Goal: Task Accomplishment & Management: Manage account settings

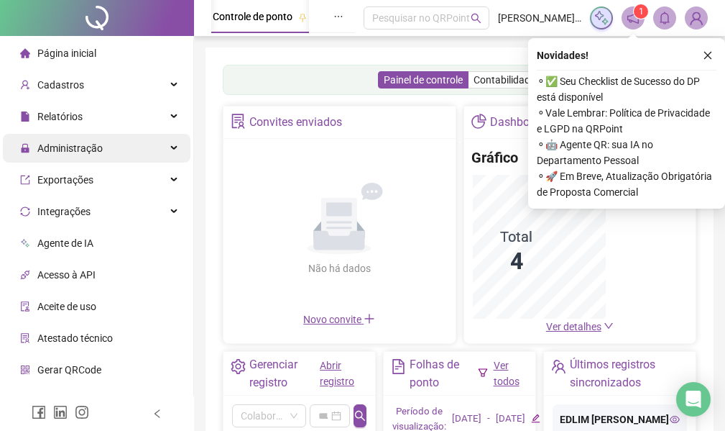
click at [144, 153] on div "Administração" at bounding box center [97, 148] width 188 height 29
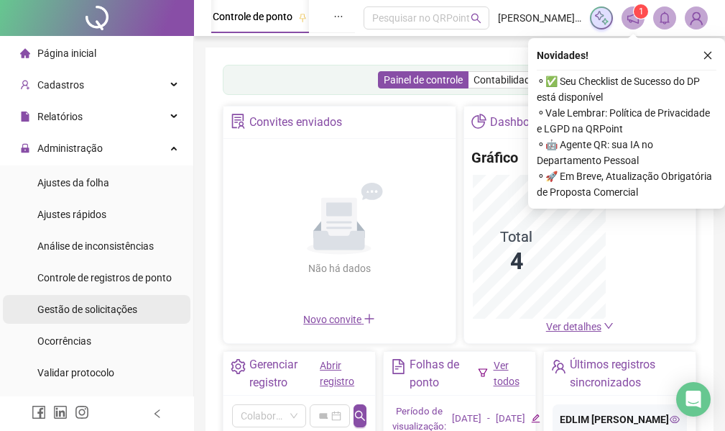
click at [132, 317] on div "Gestão de solicitações" at bounding box center [87, 309] width 100 height 29
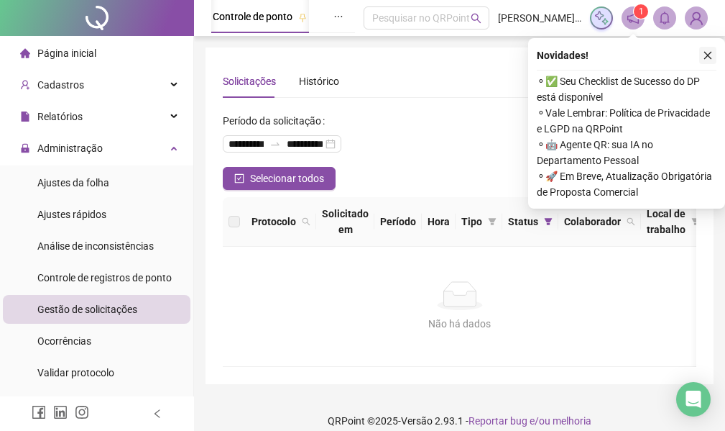
click at [703, 56] on icon "close" at bounding box center [708, 55] width 10 height 10
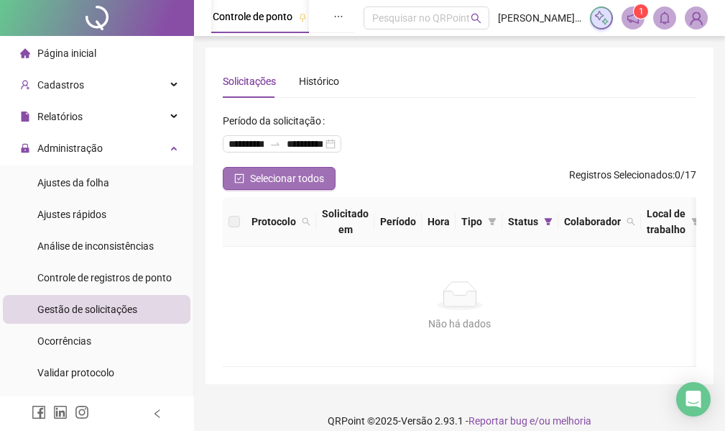
click at [232, 178] on button "Selecionar todos" at bounding box center [279, 178] width 113 height 23
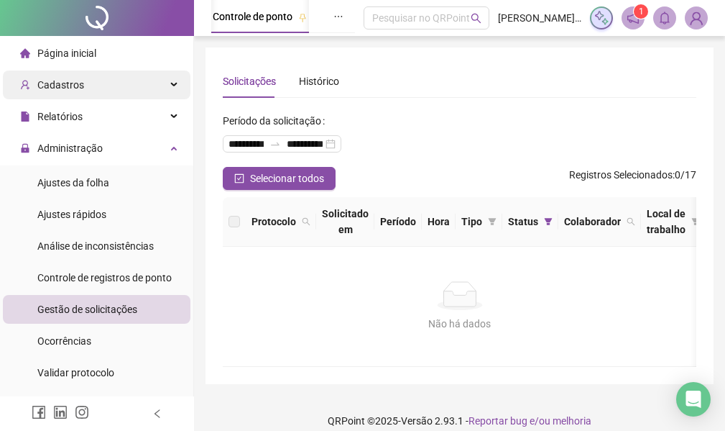
click at [157, 88] on div "Cadastros" at bounding box center [97, 84] width 188 height 29
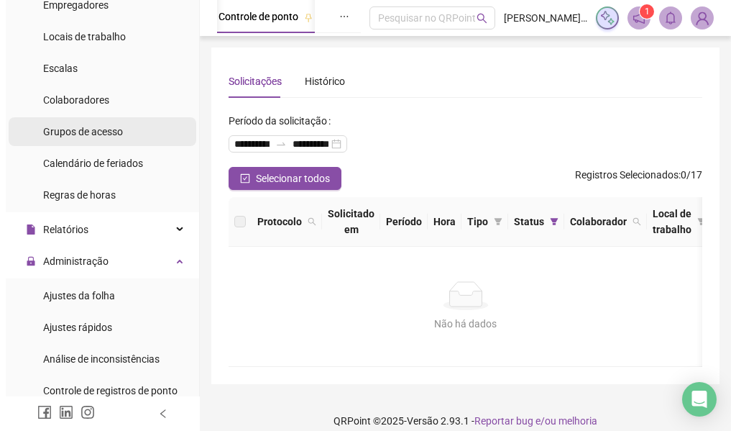
scroll to position [120, 0]
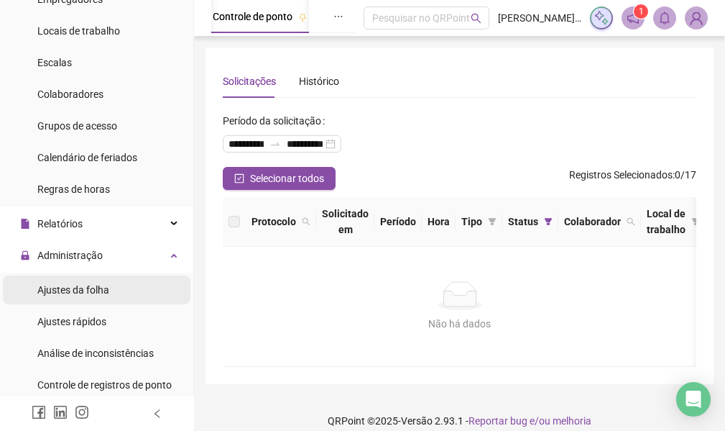
click at [114, 293] on li "Ajustes da folha" at bounding box center [97, 289] width 188 height 29
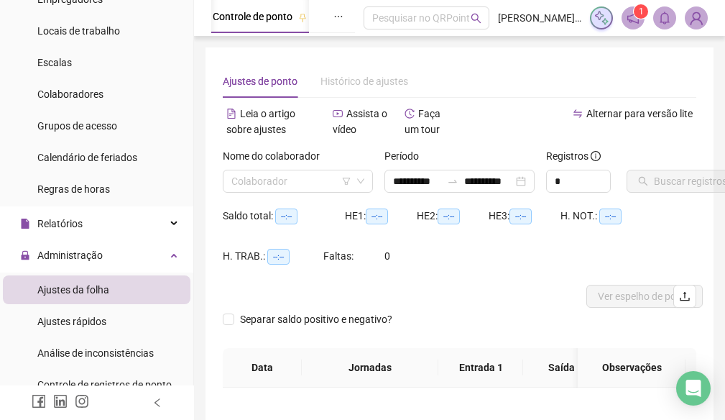
type input "**********"
click at [285, 180] on input "search" at bounding box center [291, 181] width 120 height 22
click at [537, 15] on span "KENNEDY RAMOS DE OLIVEIRA - DR. EXPERT CLINICA ODONTOLOGICA" at bounding box center [539, 18] width 83 height 16
click at [693, 25] on img at bounding box center [697, 18] width 22 height 22
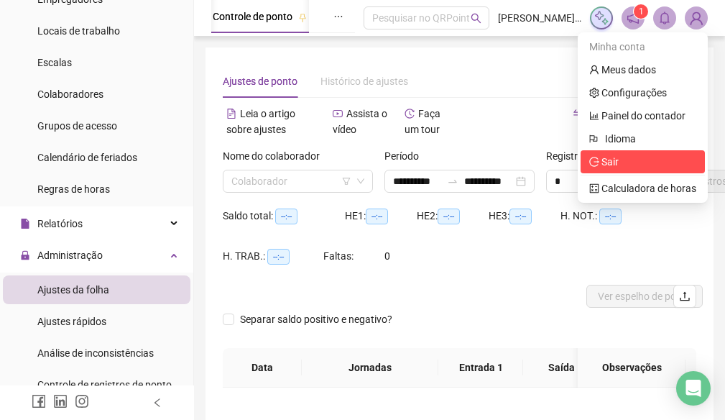
click at [596, 160] on icon "logout" at bounding box center [594, 162] width 10 height 10
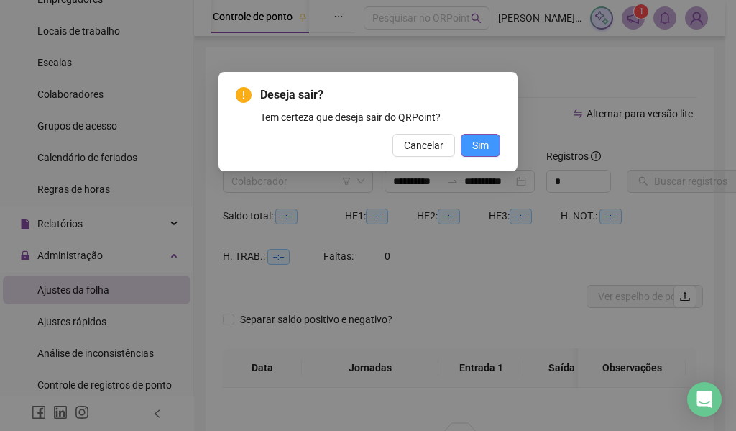
drag, startPoint x: 492, startPoint y: 158, endPoint x: 492, endPoint y: 146, distance: 12.2
click at [492, 154] on div "Deseja sair? Tem certeza que deseja sair do QRPoint? Cancelar Sim" at bounding box center [368, 121] width 299 height 99
click at [492, 146] on button "Sim" at bounding box center [481, 145] width 40 height 23
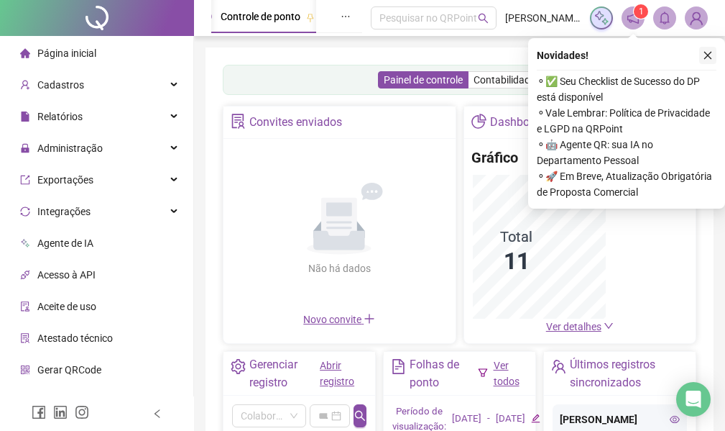
click at [712, 60] on button "button" at bounding box center [707, 55] width 17 height 17
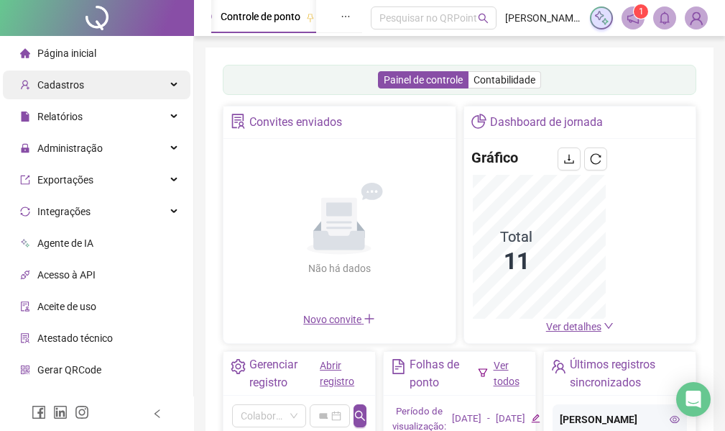
click at [146, 98] on div "Cadastros" at bounding box center [97, 84] width 188 height 29
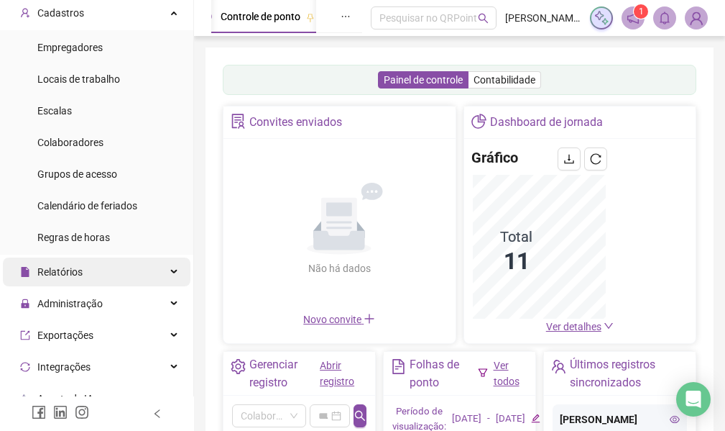
click at [142, 270] on div "Relatórios" at bounding box center [97, 271] width 188 height 29
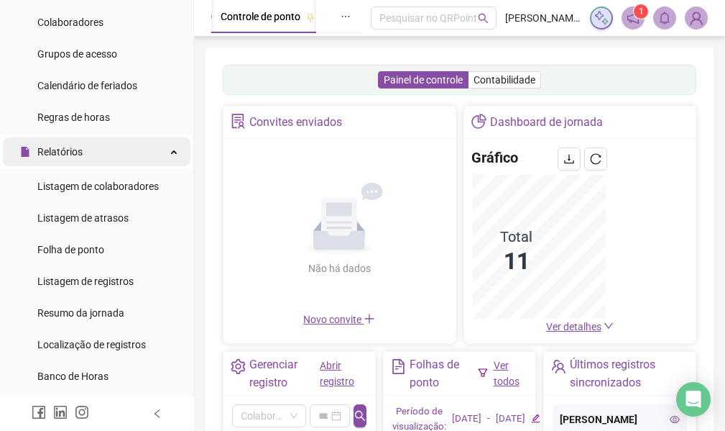
click at [143, 157] on div "Relatórios" at bounding box center [97, 151] width 188 height 29
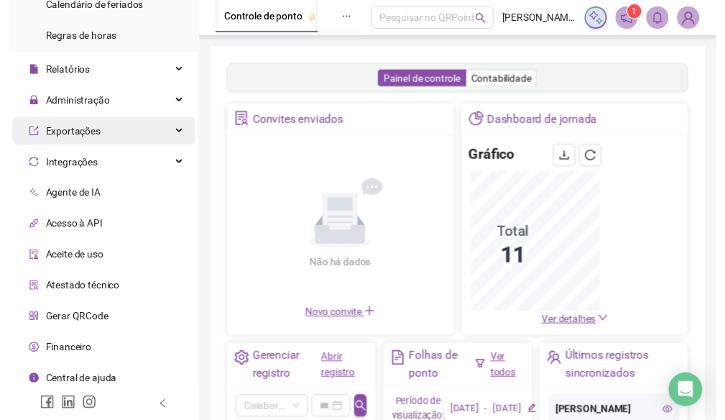
scroll to position [278, 0]
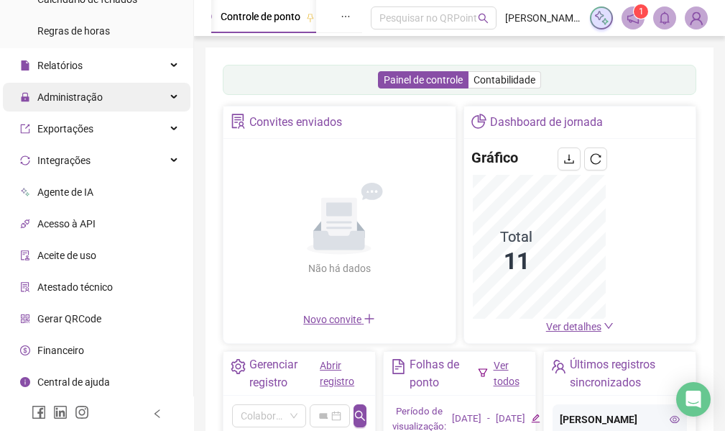
click at [136, 98] on div "Administração" at bounding box center [97, 97] width 188 height 29
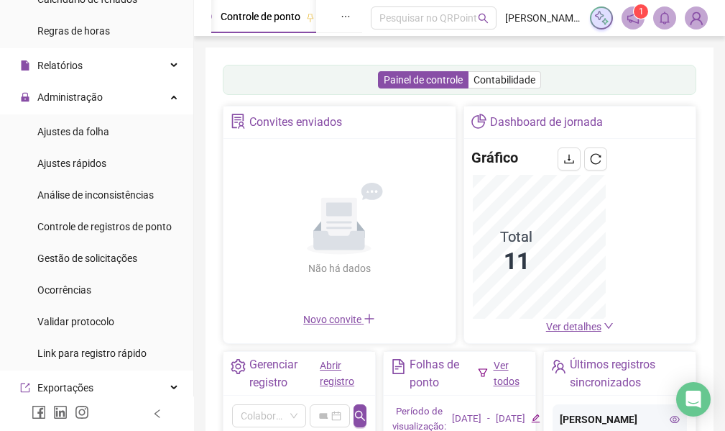
click at [131, 147] on ul "Ajustes da folha Ajustes rápidos Análise de inconsistências Controle de registr…" at bounding box center [96, 242] width 193 height 256
click at [120, 139] on li "Ajustes da folha" at bounding box center [97, 131] width 188 height 29
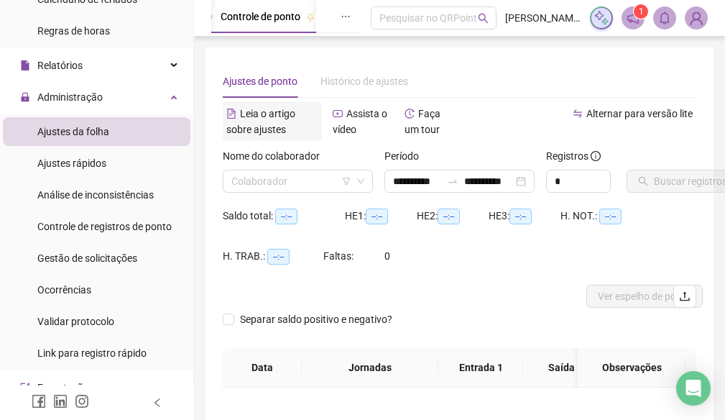
type input "**********"
click at [313, 175] on input "search" at bounding box center [291, 181] width 120 height 22
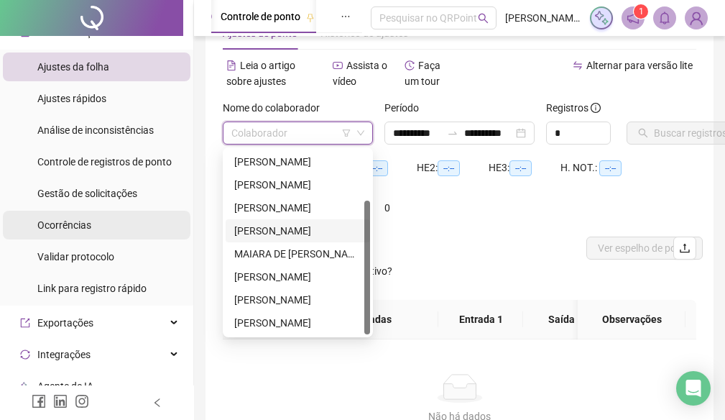
scroll to position [350, 0]
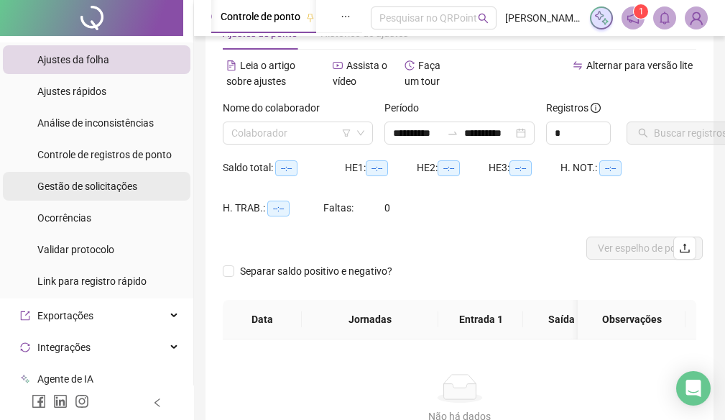
click at [94, 183] on span "Gestão de solicitações" at bounding box center [87, 186] width 100 height 12
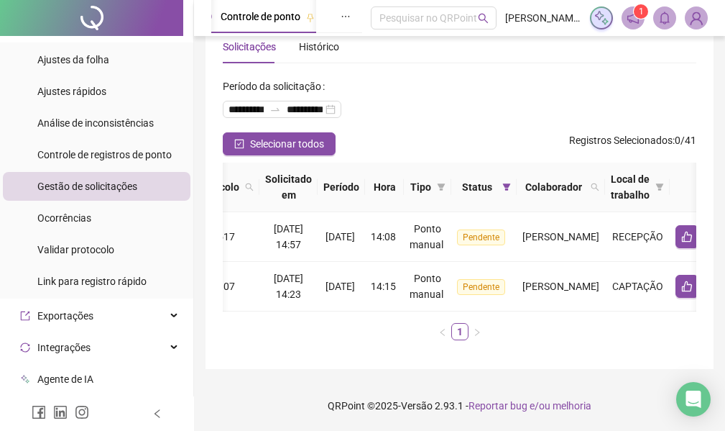
scroll to position [0, 71]
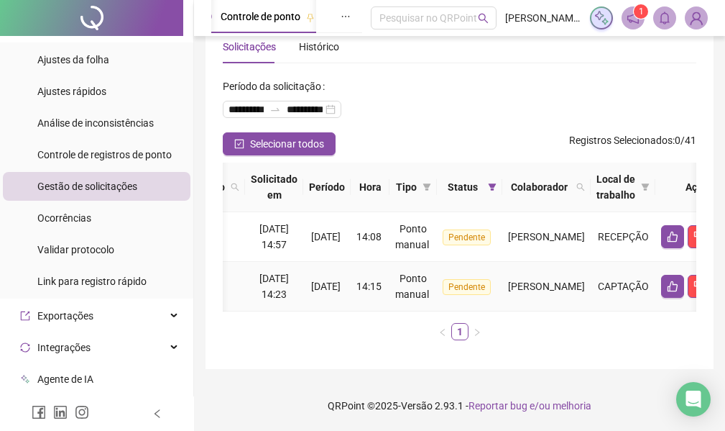
click at [531, 295] on td "HEYGLA ALFONSO SILVA" at bounding box center [546, 287] width 88 height 50
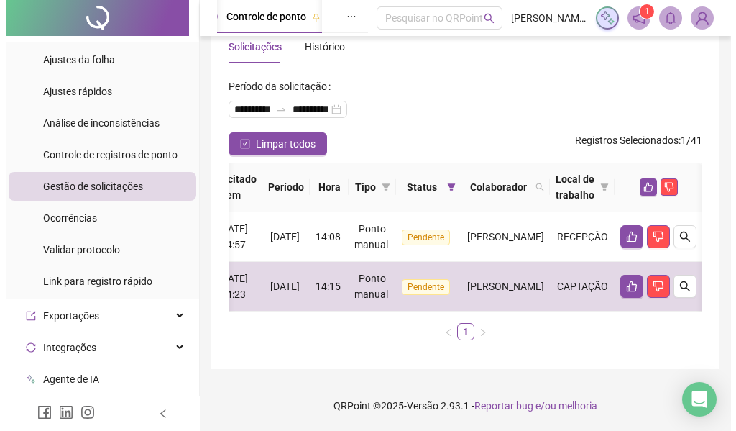
scroll to position [0, 171]
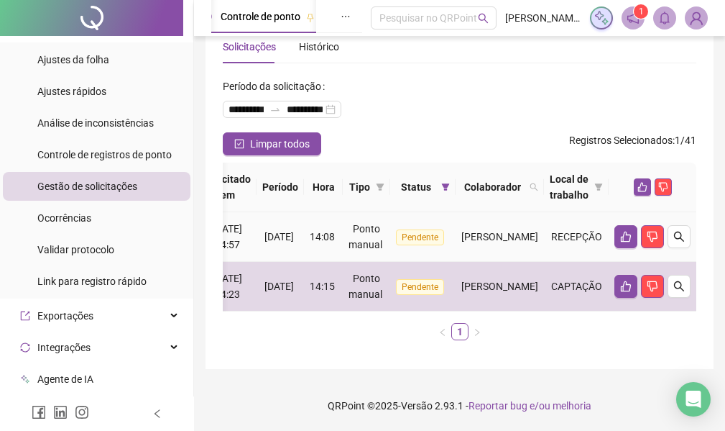
click at [605, 219] on td "RECEPÇÃO" at bounding box center [576, 237] width 65 height 50
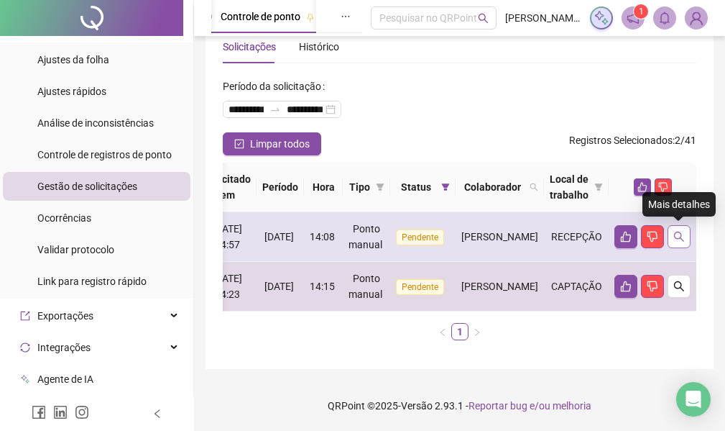
click at [675, 231] on icon "search" at bounding box center [679, 236] width 10 height 10
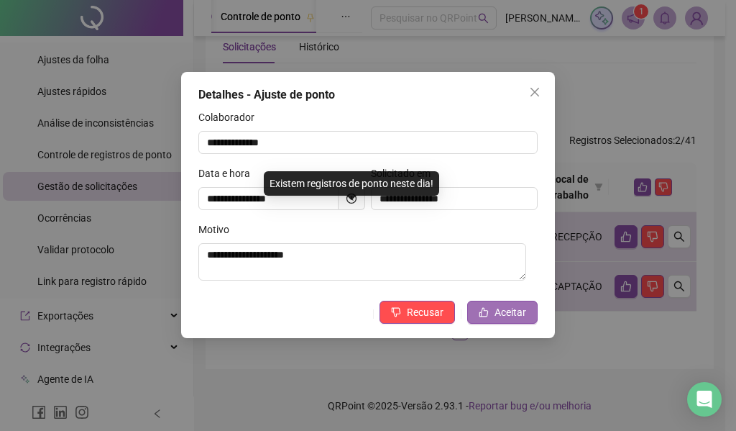
click at [490, 308] on button "Aceitar" at bounding box center [502, 311] width 70 height 23
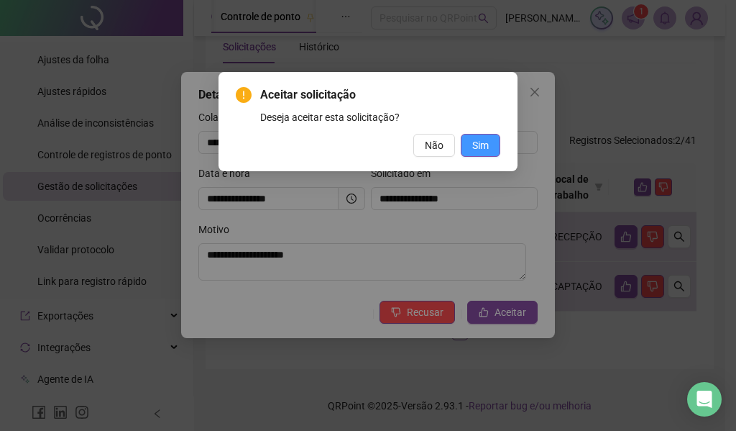
click at [477, 142] on span "Sim" at bounding box center [480, 145] width 17 height 16
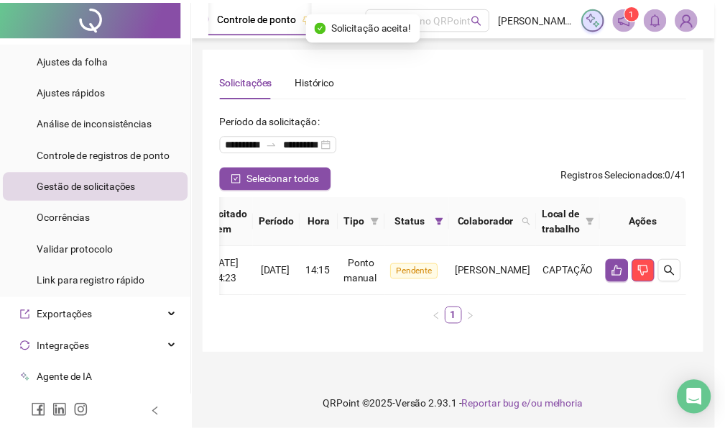
scroll to position [0, 160]
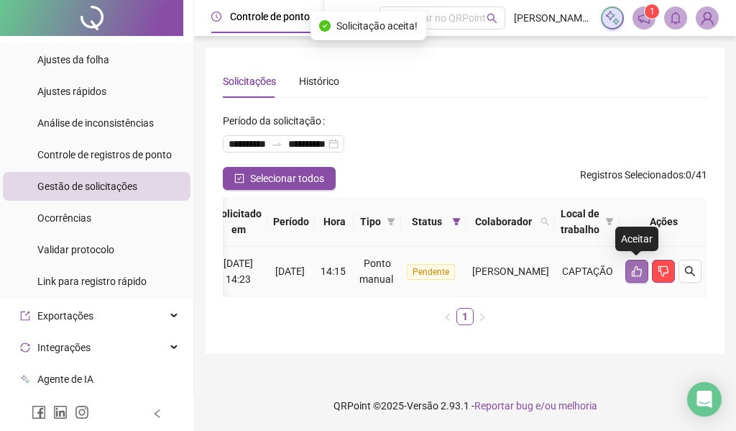
click at [633, 277] on button "button" at bounding box center [636, 271] width 23 height 23
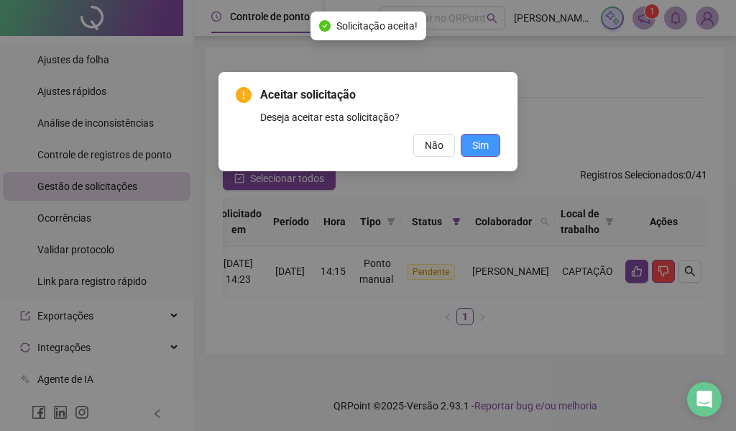
click at [472, 142] on button "Sim" at bounding box center [481, 145] width 40 height 23
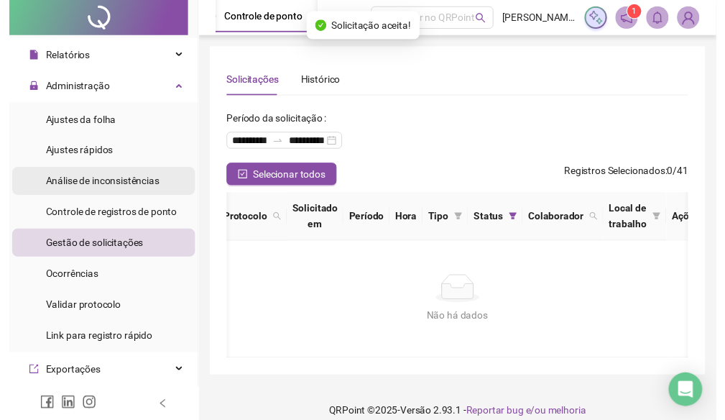
scroll to position [278, 0]
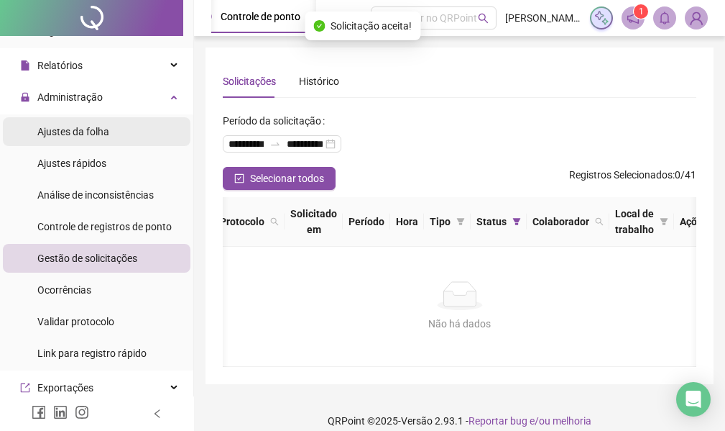
click at [107, 134] on span "Ajustes da folha" at bounding box center [73, 132] width 72 height 12
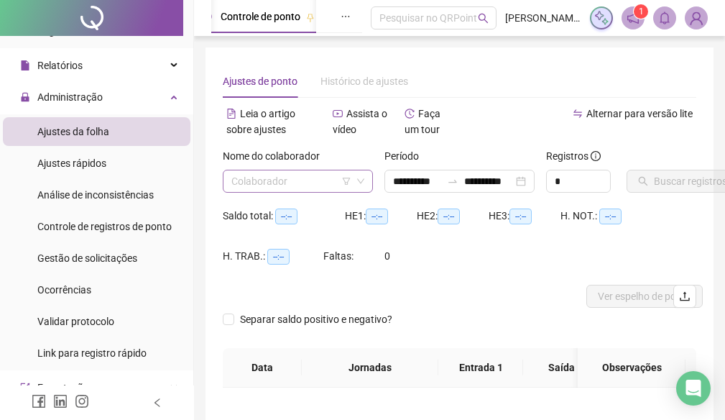
click at [304, 180] on input "search" at bounding box center [291, 181] width 120 height 22
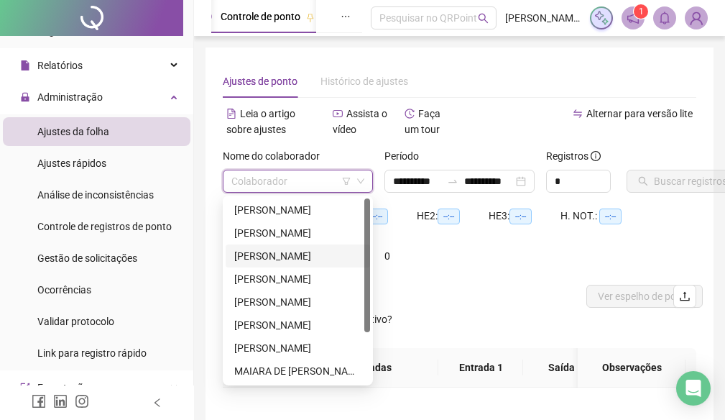
drag, startPoint x: 284, startPoint y: 250, endPoint x: 458, endPoint y: 217, distance: 177.1
click at [284, 251] on div "EVERTON GOMES" at bounding box center [297, 256] width 127 height 16
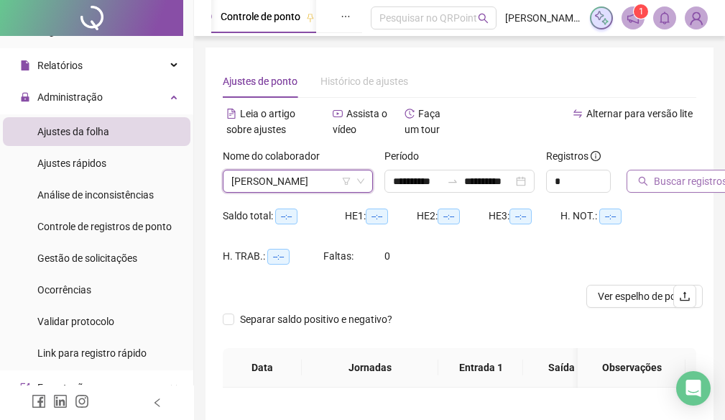
click at [653, 178] on button "Buscar registros" at bounding box center [683, 181] width 112 height 23
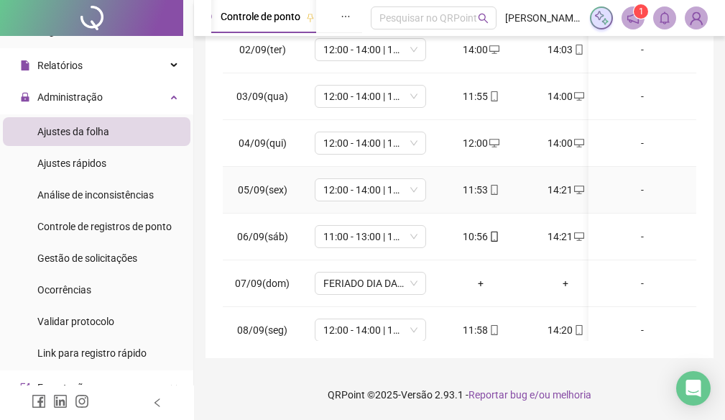
scroll to position [144, 0]
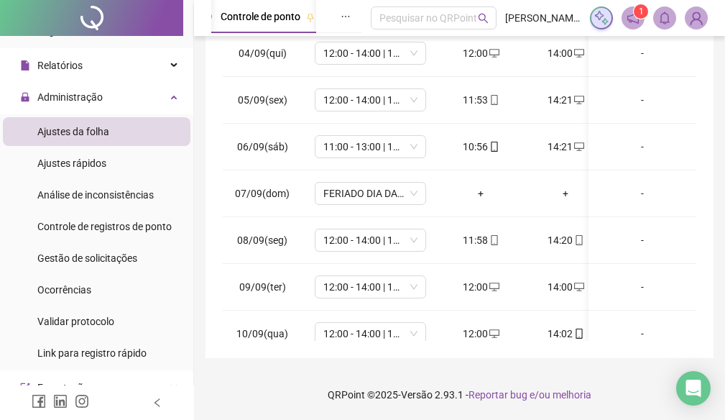
click at [430, 340] on div "**********" at bounding box center [460, 17] width 508 height 681
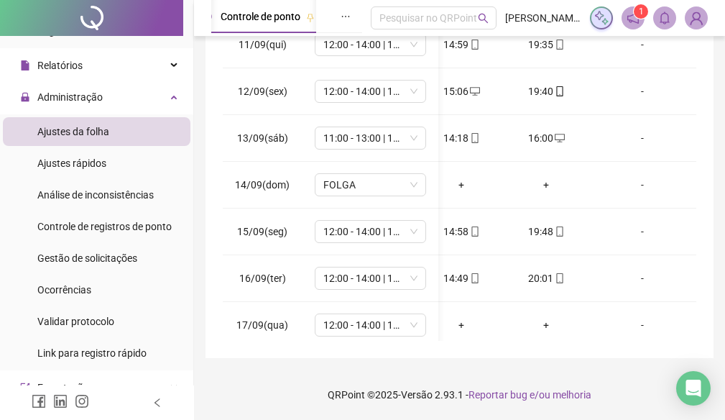
scroll to position [479, 185]
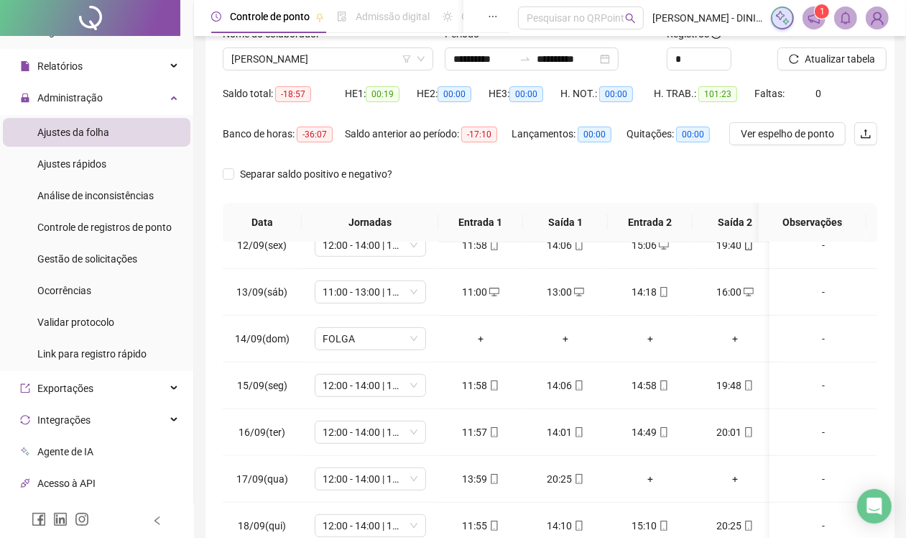
click at [735, 44] on div at bounding box center [810, 37] width 64 height 22
click at [735, 55] on span "Atualizar tabela" at bounding box center [840, 59] width 70 height 16
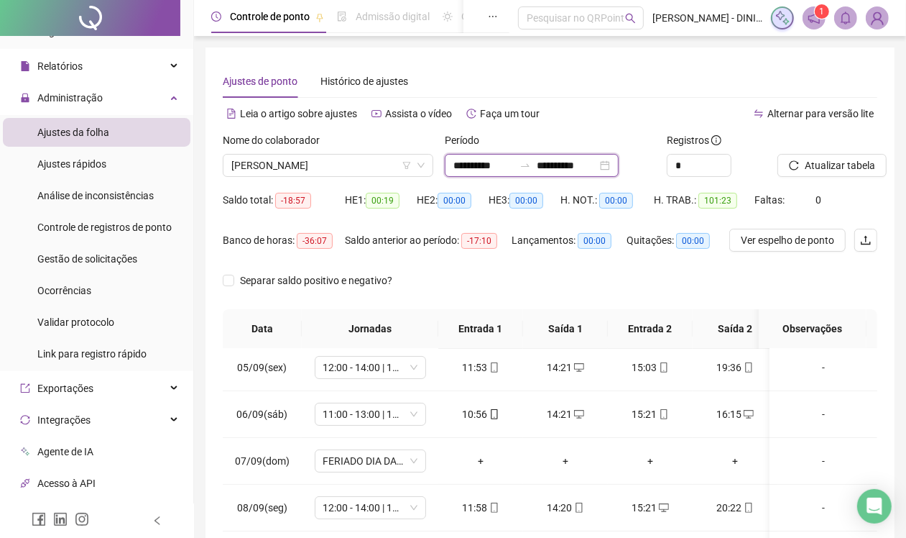
click at [576, 163] on input "**********" at bounding box center [567, 165] width 60 height 16
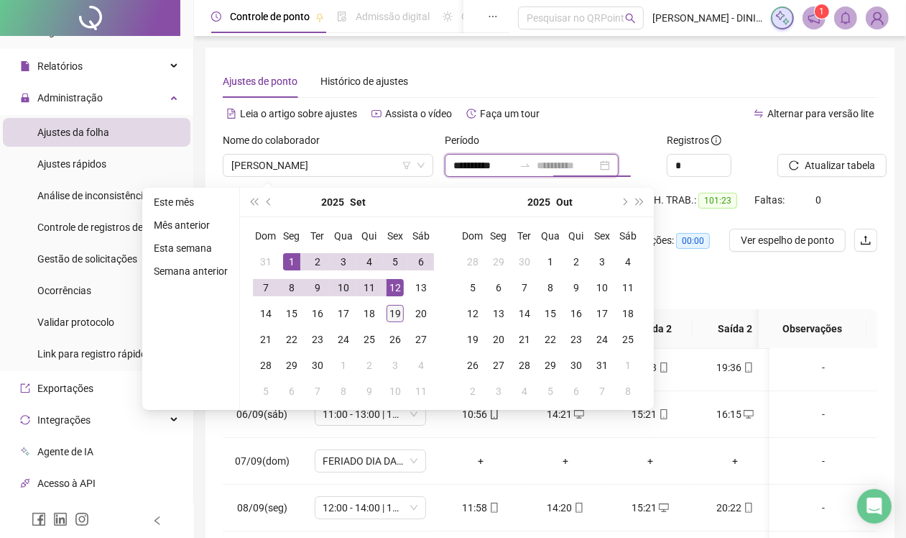
type input "**********"
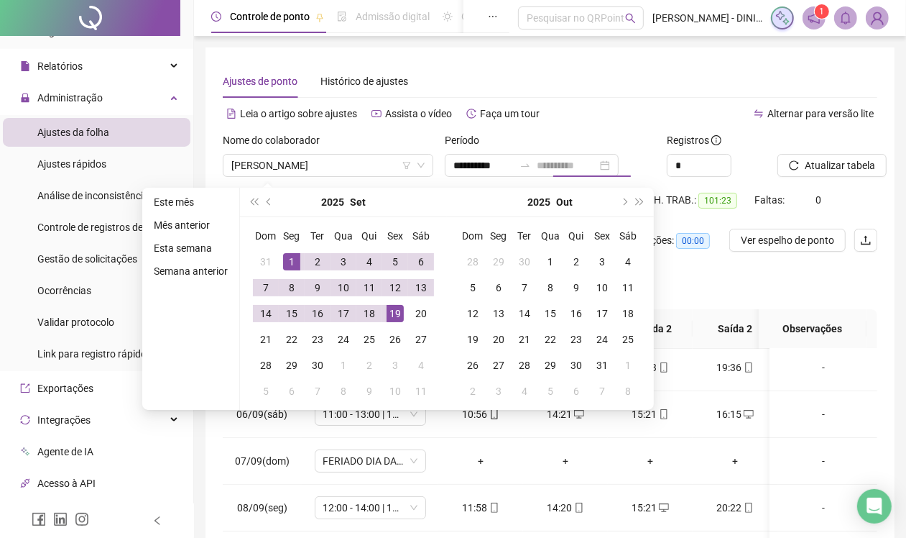
click at [387, 305] on div "19" at bounding box center [395, 313] width 17 height 17
type input "**********"
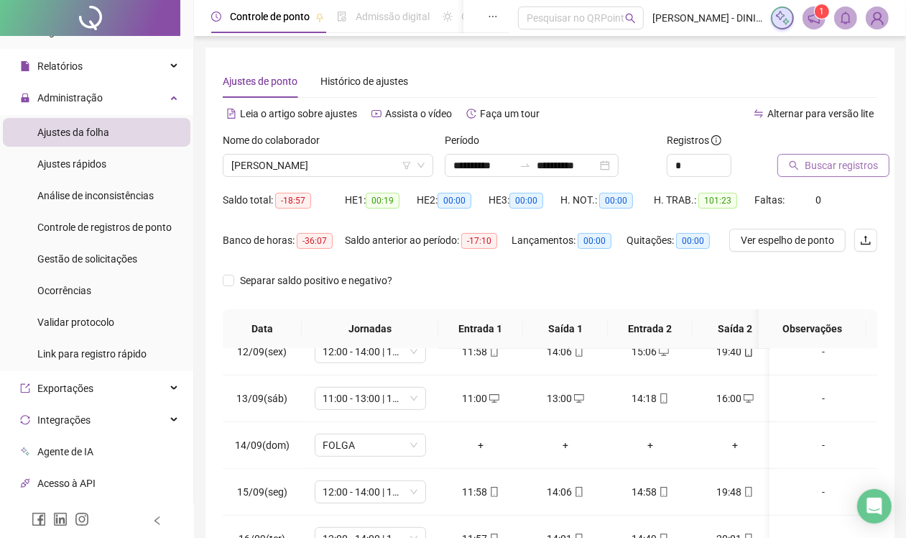
click at [735, 167] on span "Buscar registros" at bounding box center [841, 165] width 73 height 16
